Goal: Transaction & Acquisition: Book appointment/travel/reservation

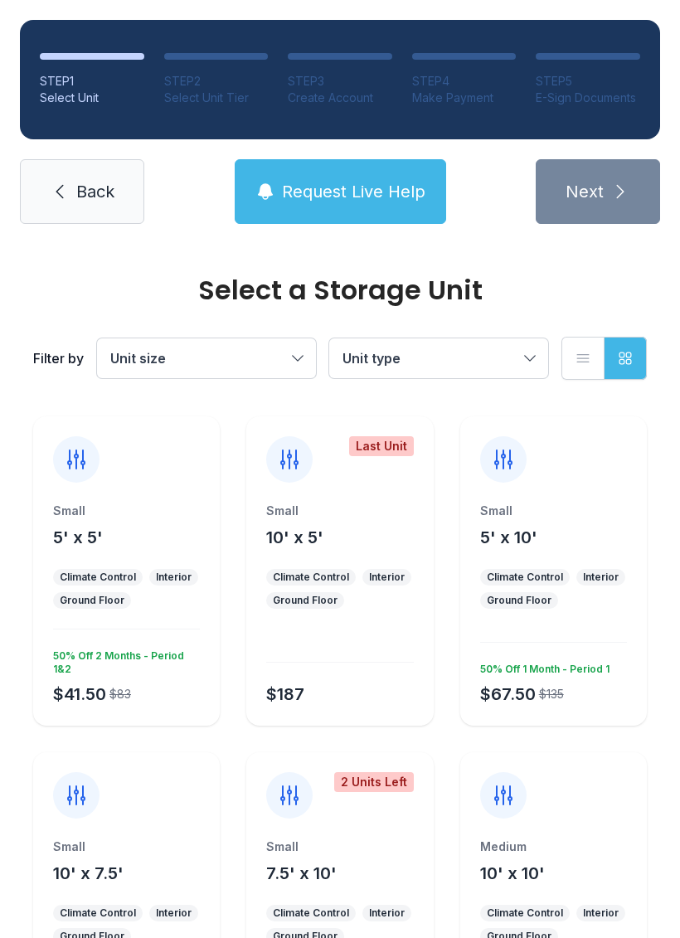
click at [98, 528] on span "5' x 5'" at bounding box center [78, 537] width 50 height 20
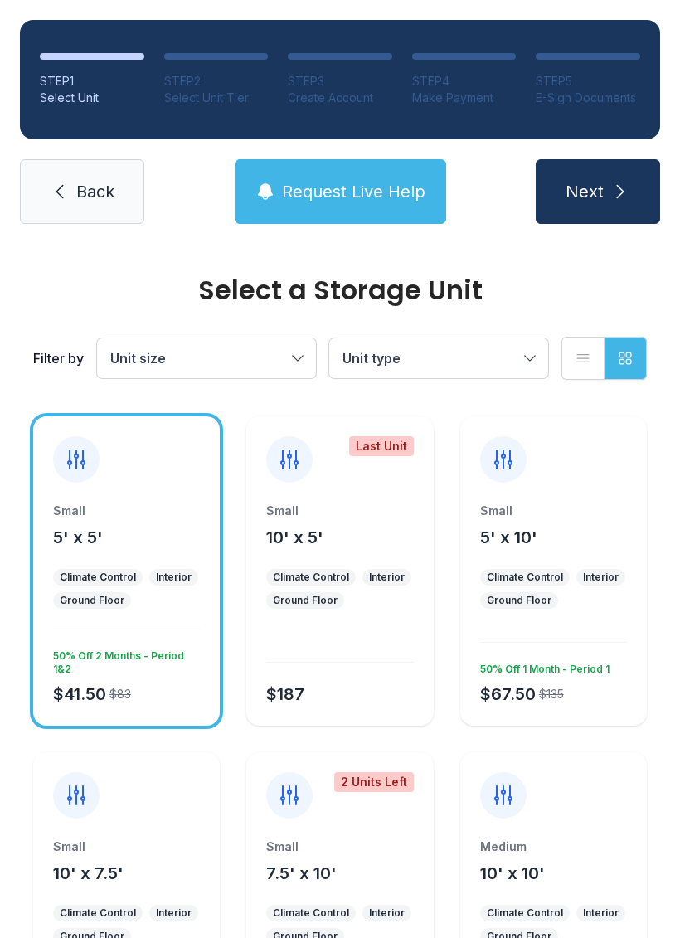
click at [588, 189] on span "Next" at bounding box center [584, 191] width 38 height 23
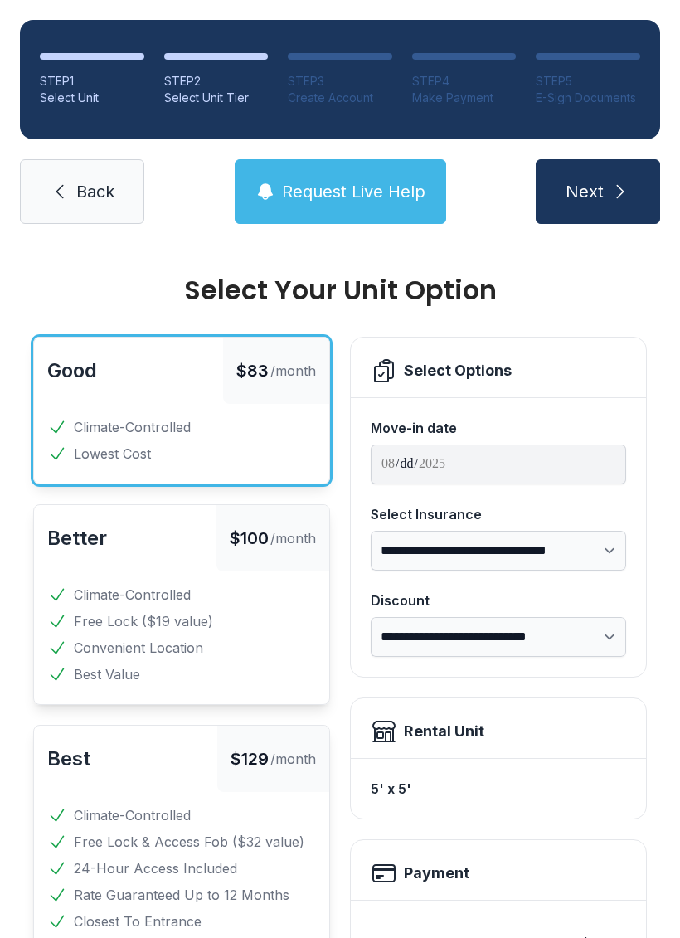
click at [641, 199] on button "Next" at bounding box center [598, 191] width 124 height 65
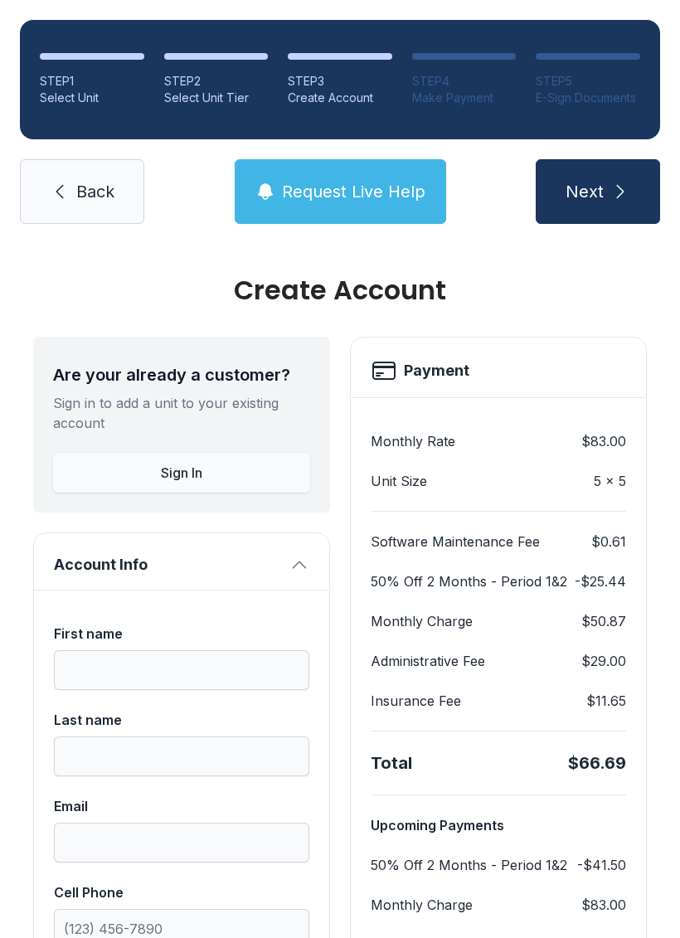
click at [75, 205] on link "Back" at bounding box center [82, 191] width 124 height 65
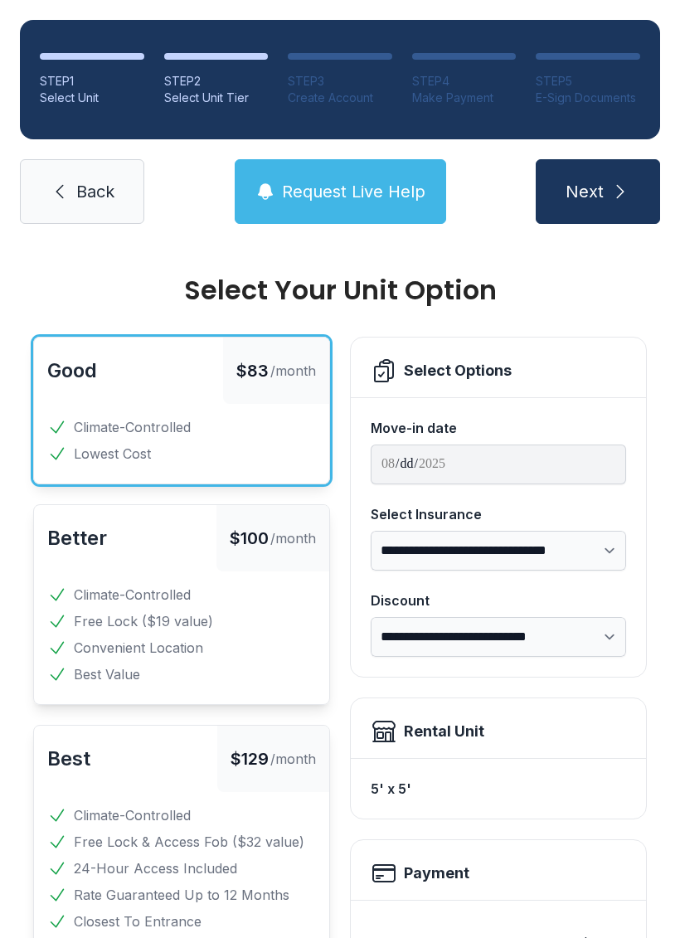
click at [82, 210] on link "Back" at bounding box center [82, 191] width 124 height 65
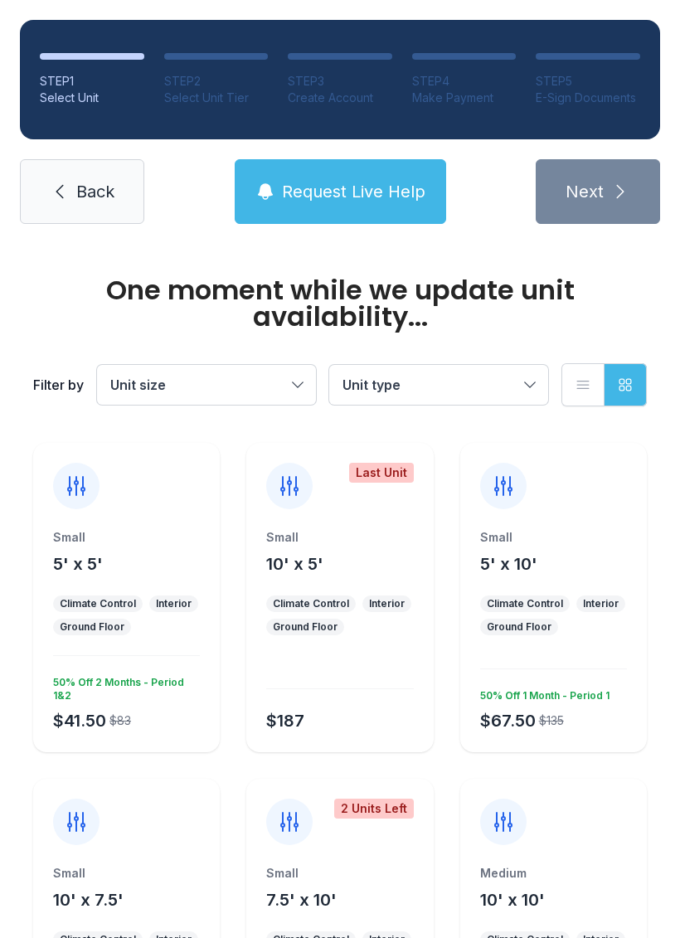
click at [88, 211] on link "Back" at bounding box center [82, 191] width 124 height 65
